Goal: Information Seeking & Learning: Check status

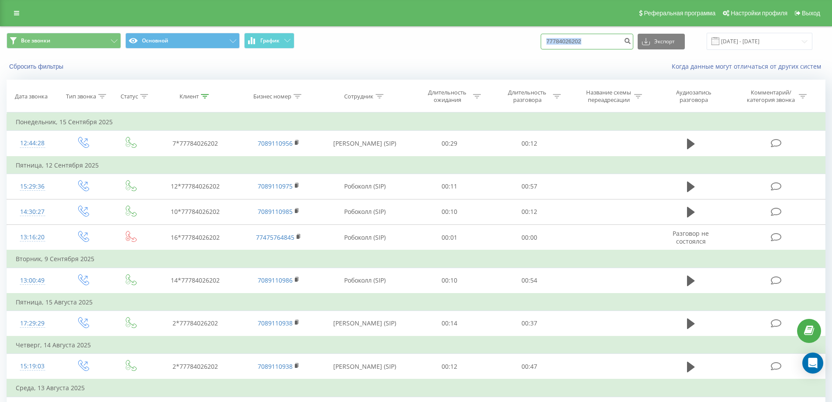
click at [599, 41] on input "77784026202" at bounding box center [587, 42] width 93 height 16
click at [587, 44] on input "77784026202" at bounding box center [587, 42] width 93 height 16
paste input "086818608"
type input "77086818608"
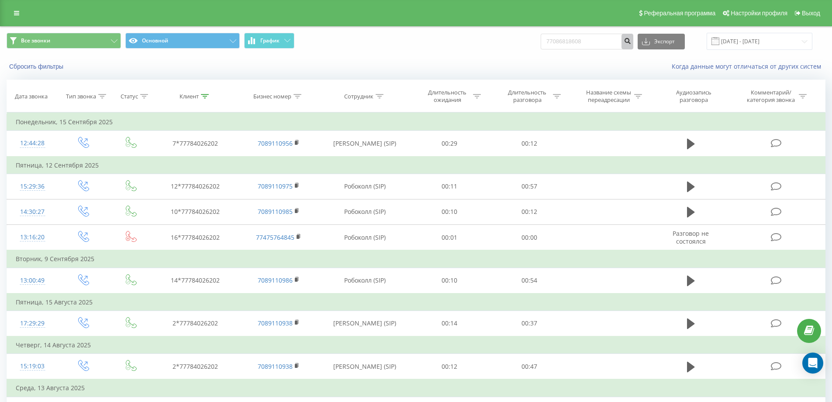
click at [631, 42] on icon "submit" at bounding box center [627, 39] width 7 height 5
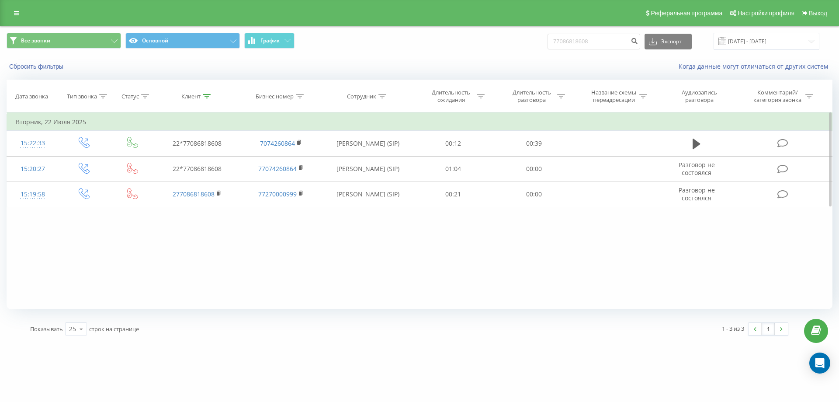
click at [343, 239] on div "Фильтровать по условию Равно Введите значение Отмена OK Фильтровать по условию …" at bounding box center [420, 210] width 826 height 197
